Goal: Information Seeking & Learning: Understand process/instructions

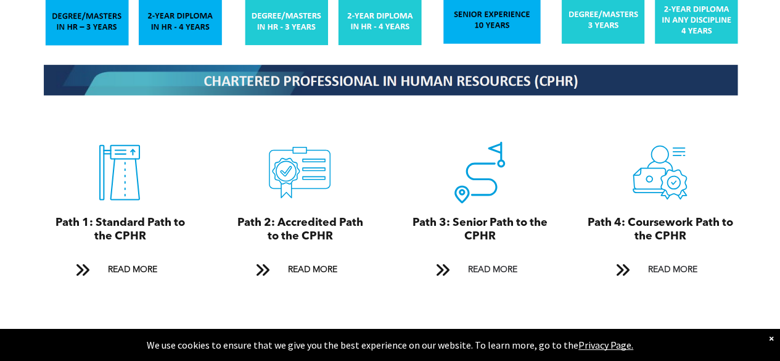
scroll to position [1356, 0]
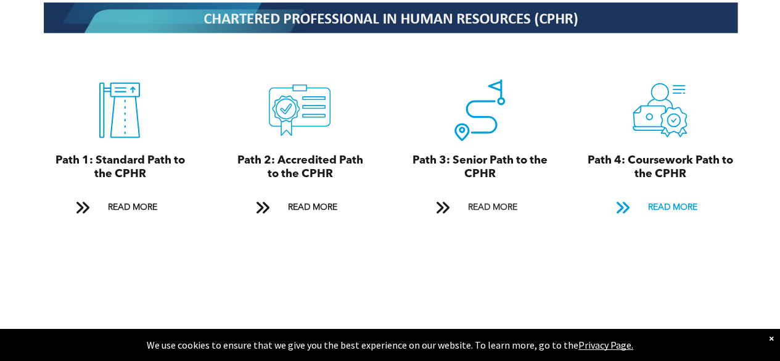
click at [684, 199] on span "READ MORE" at bounding box center [672, 207] width 58 height 23
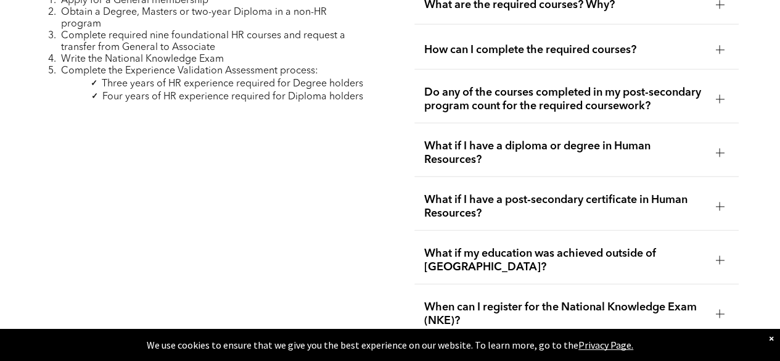
scroll to position [3843, 0]
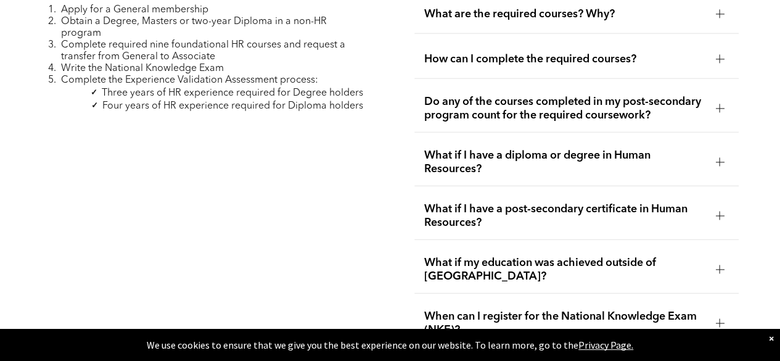
click at [513, 149] on span "What if I have a diploma or degree in Human Resources?" at bounding box center [565, 162] width 282 height 27
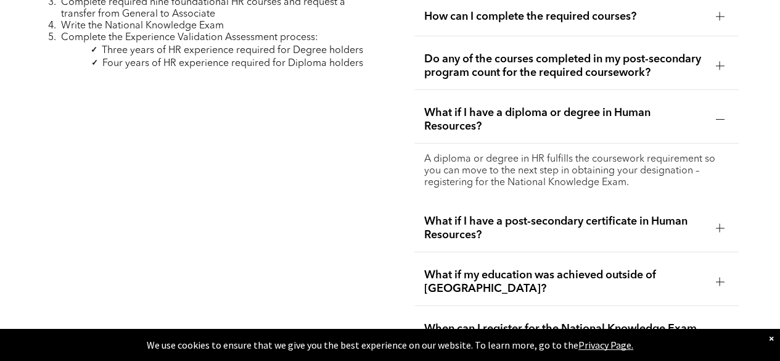
scroll to position [3905, 0]
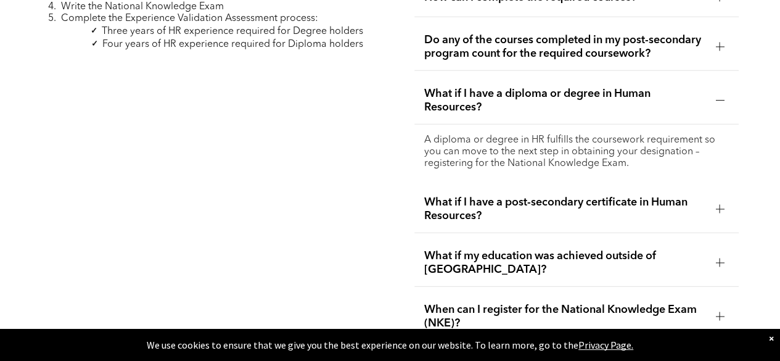
click at [544, 195] on span "What if I have a post-secondary certificate in Human Resources?" at bounding box center [565, 208] width 282 height 27
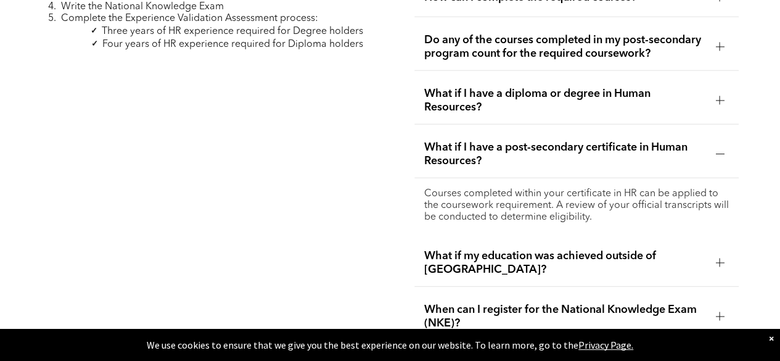
click at [472, 249] on span "What if my education was achieved outside of Canada?" at bounding box center [565, 262] width 282 height 27
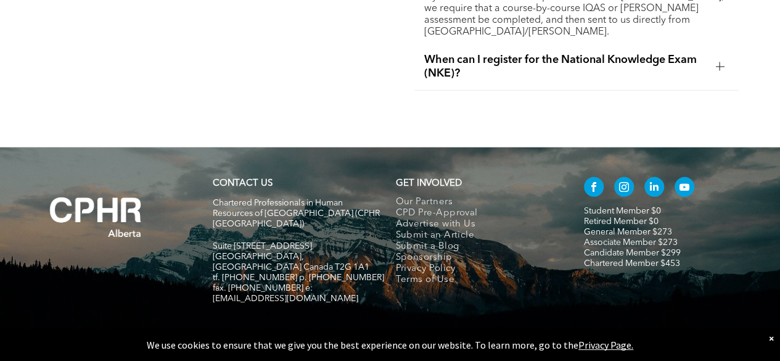
scroll to position [4156, 0]
click at [612, 227] on link "General Member $273" at bounding box center [628, 231] width 88 height 9
